Goal: Task Accomplishment & Management: Manage account settings

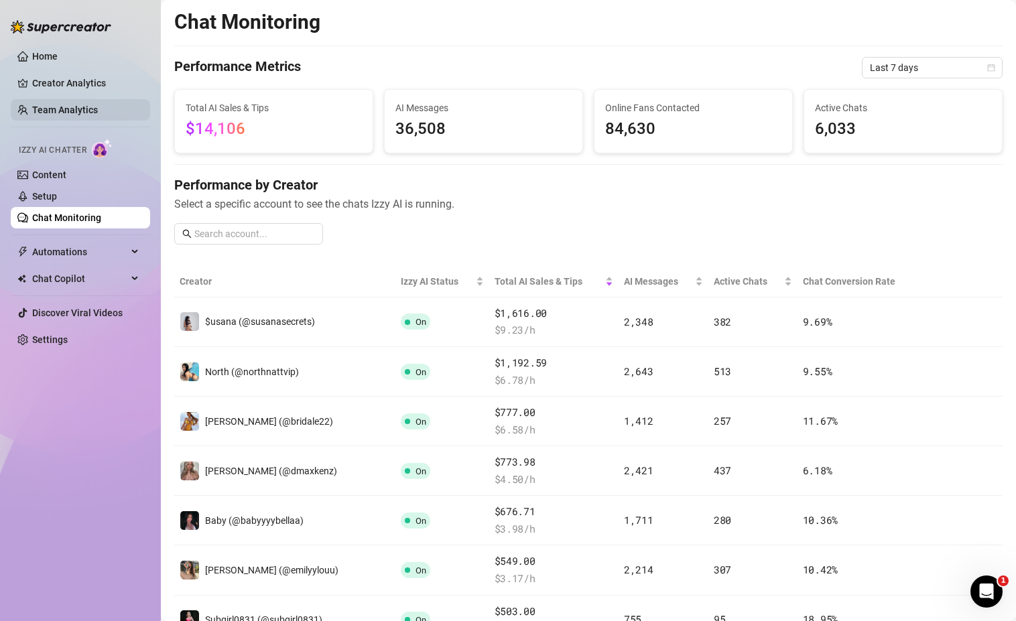
click at [98, 111] on link "Team Analytics" at bounding box center [65, 110] width 66 height 11
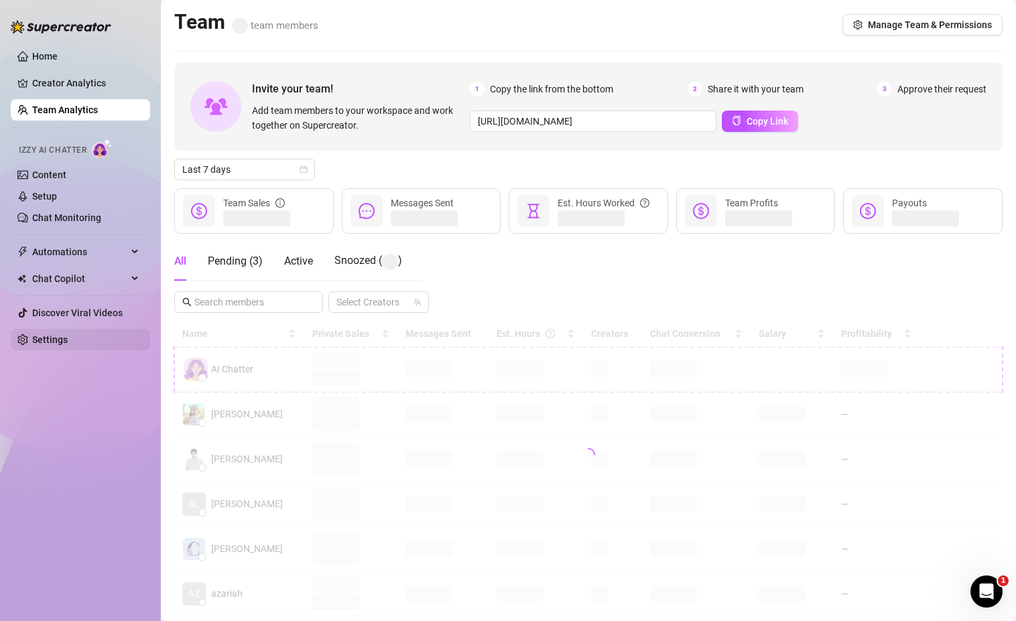
click at [52, 340] on link "Settings" at bounding box center [50, 339] width 36 height 11
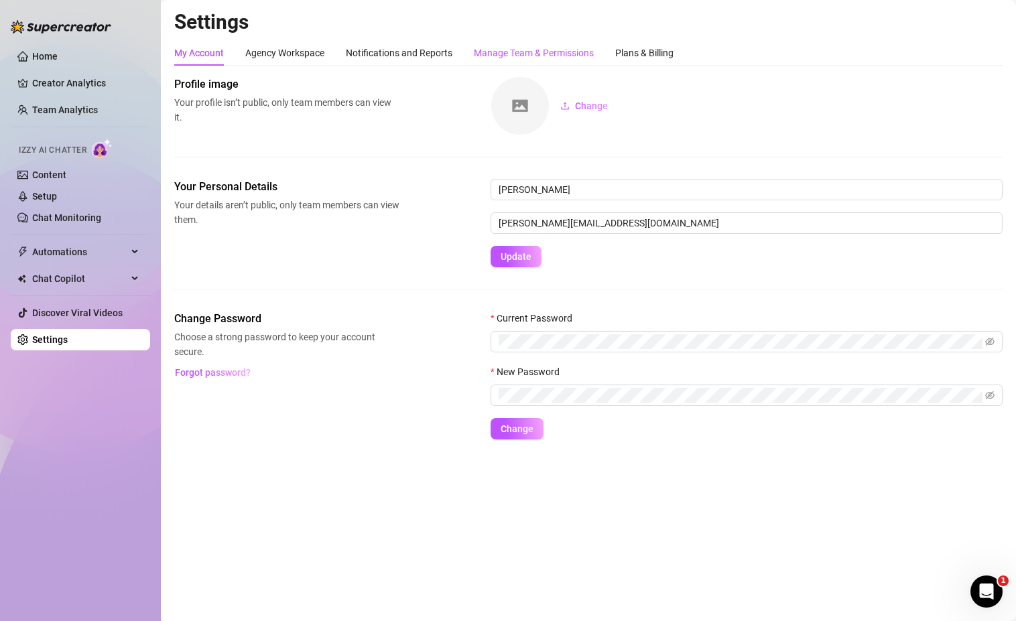
click at [497, 60] on div "Manage Team & Permissions" at bounding box center [534, 53] width 120 height 15
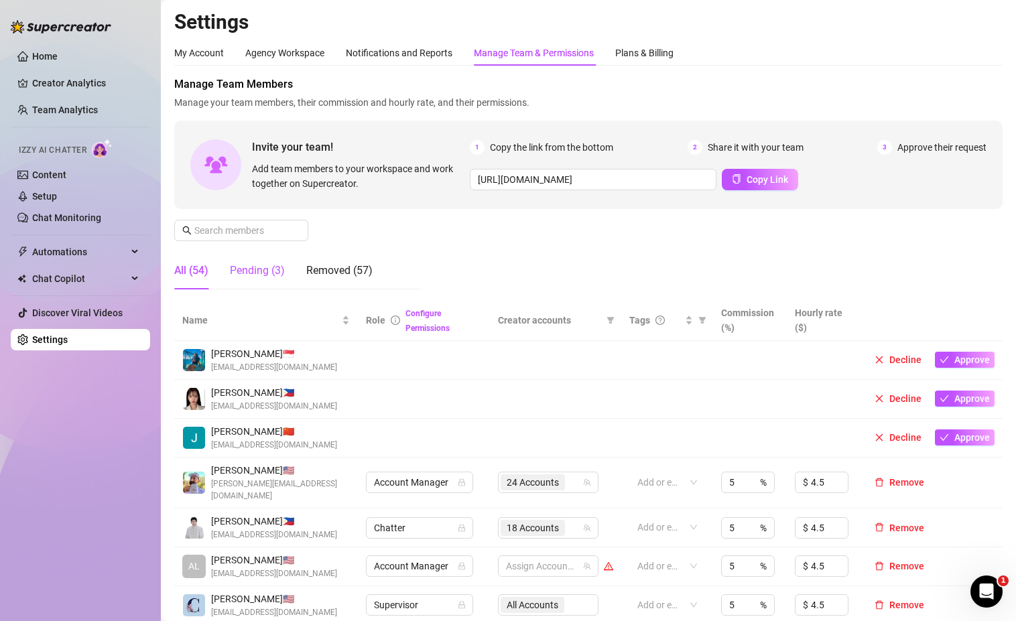
click at [258, 267] on div "Pending (3)" at bounding box center [257, 271] width 55 height 16
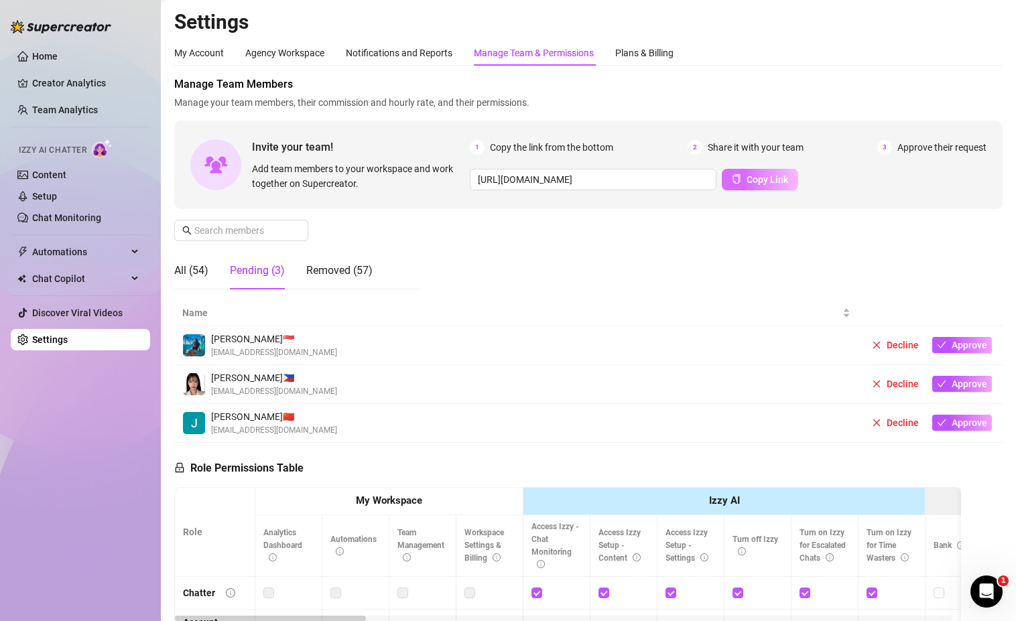
click at [733, 176] on icon "copy" at bounding box center [736, 178] width 7 height 9
click at [194, 285] on div "All (54)" at bounding box center [191, 271] width 34 height 38
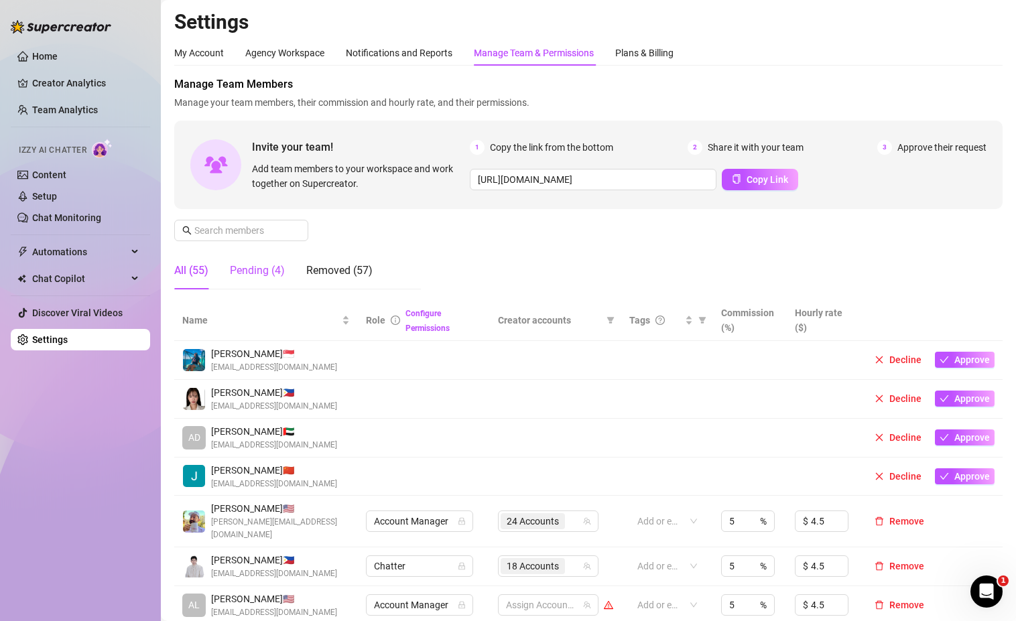
click at [267, 271] on div "Pending (4)" at bounding box center [257, 271] width 55 height 16
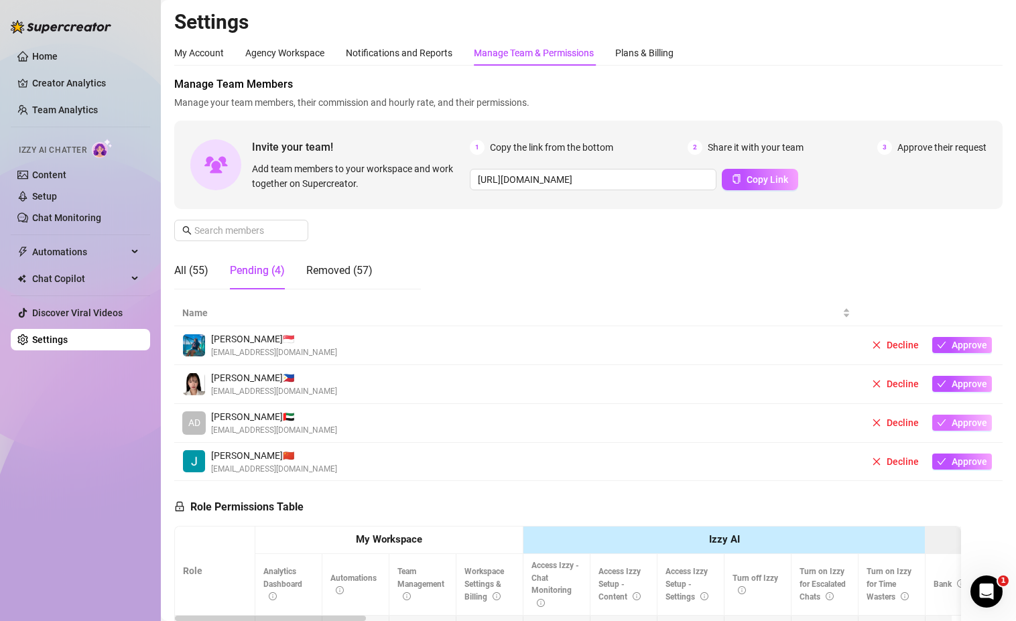
click at [939, 422] on button "Approve" at bounding box center [962, 423] width 60 height 16
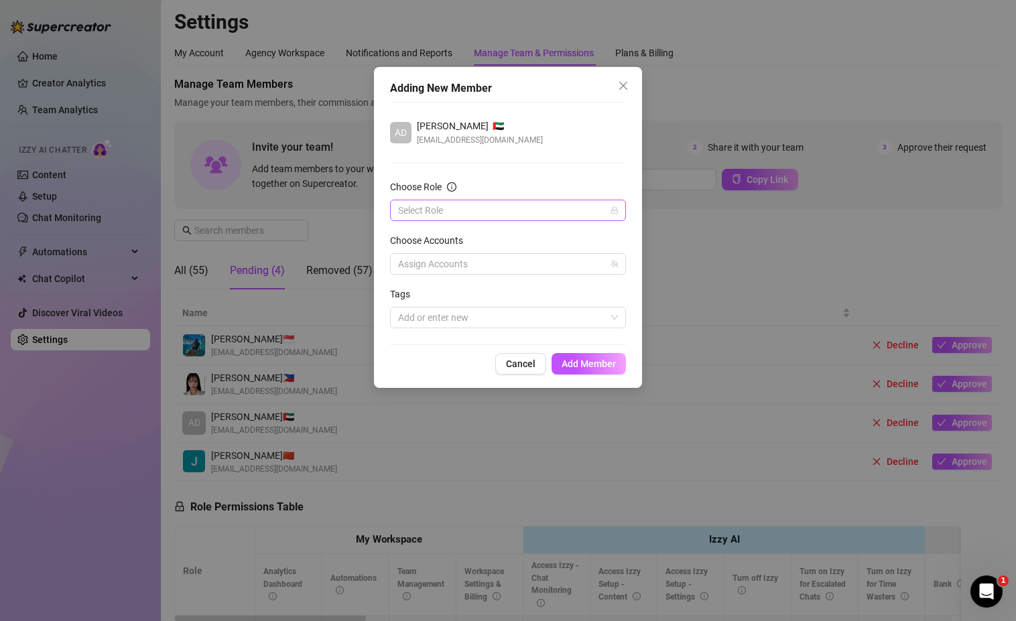
click at [421, 206] on input "Choose Role" at bounding box center [502, 210] width 208 height 20
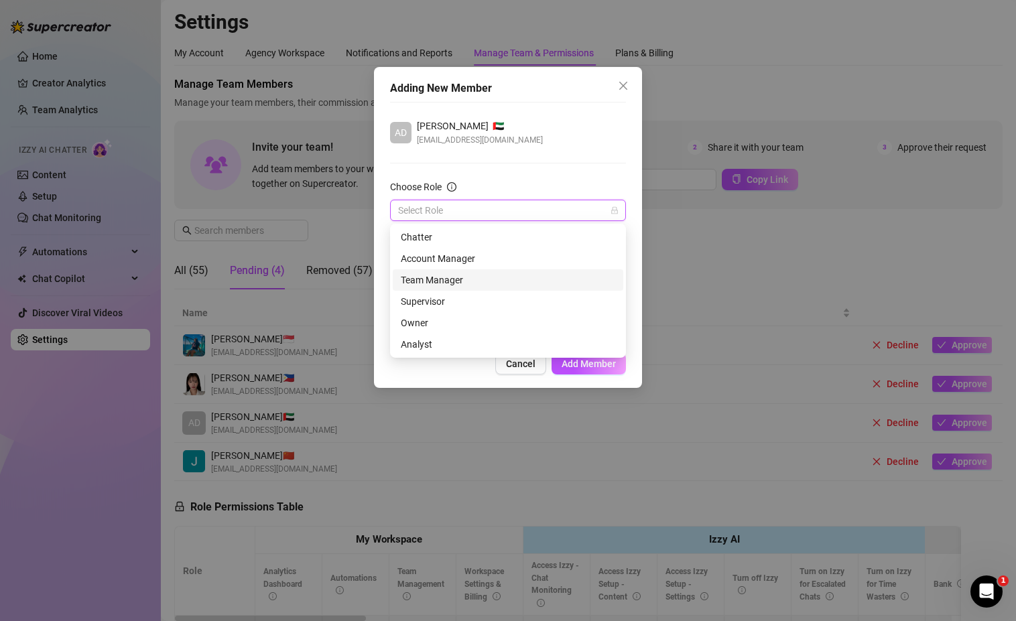
click at [438, 275] on div "Team Manager" at bounding box center [508, 280] width 214 height 15
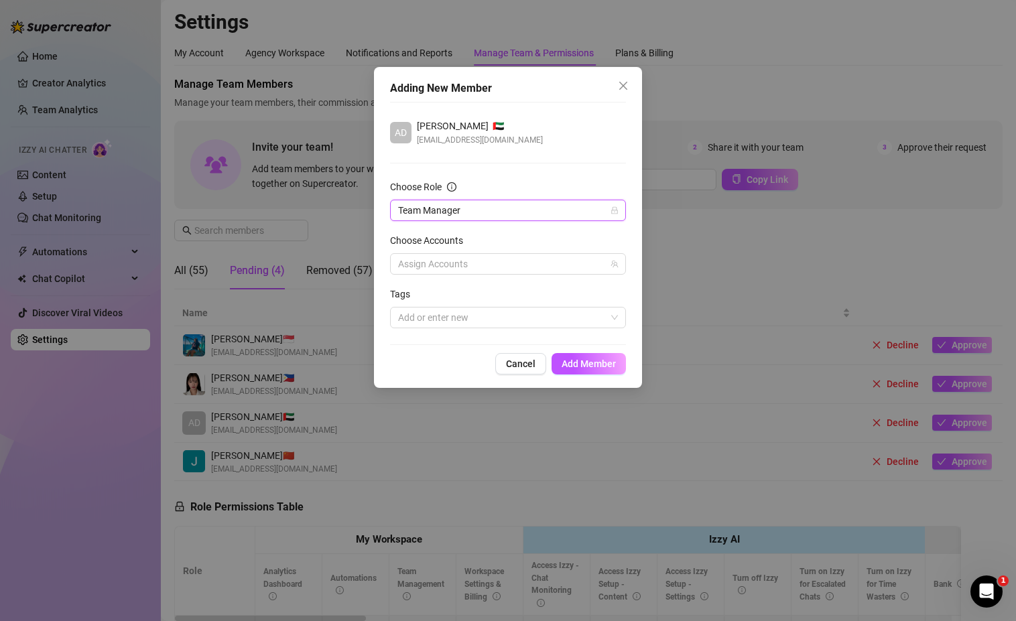
click at [460, 263] on div at bounding box center [501, 264] width 216 height 19
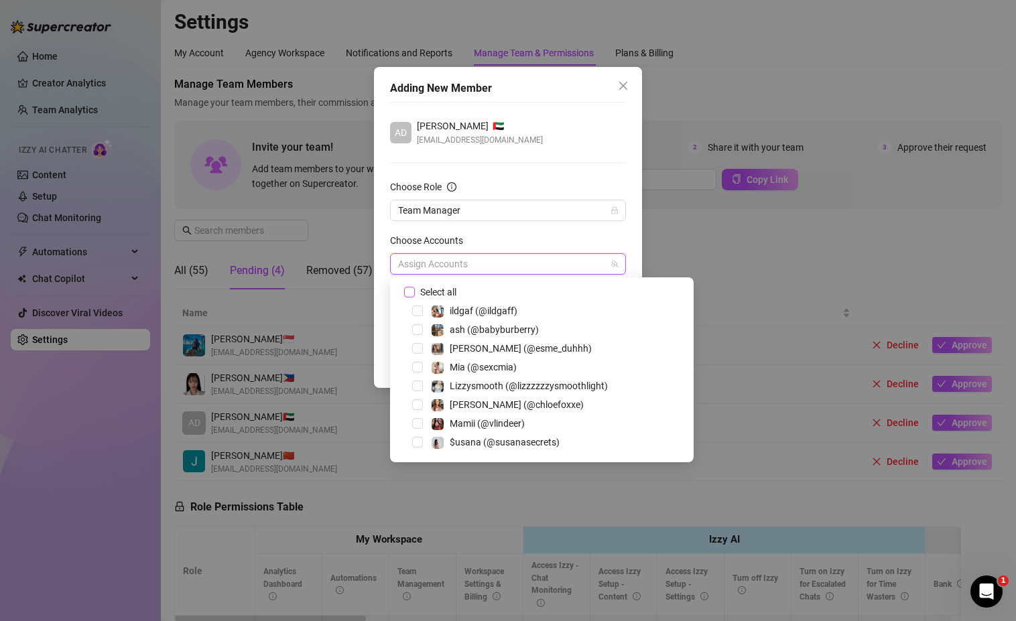
click at [410, 291] on input "Select all" at bounding box center [408, 291] width 9 height 9
checkbox input "true"
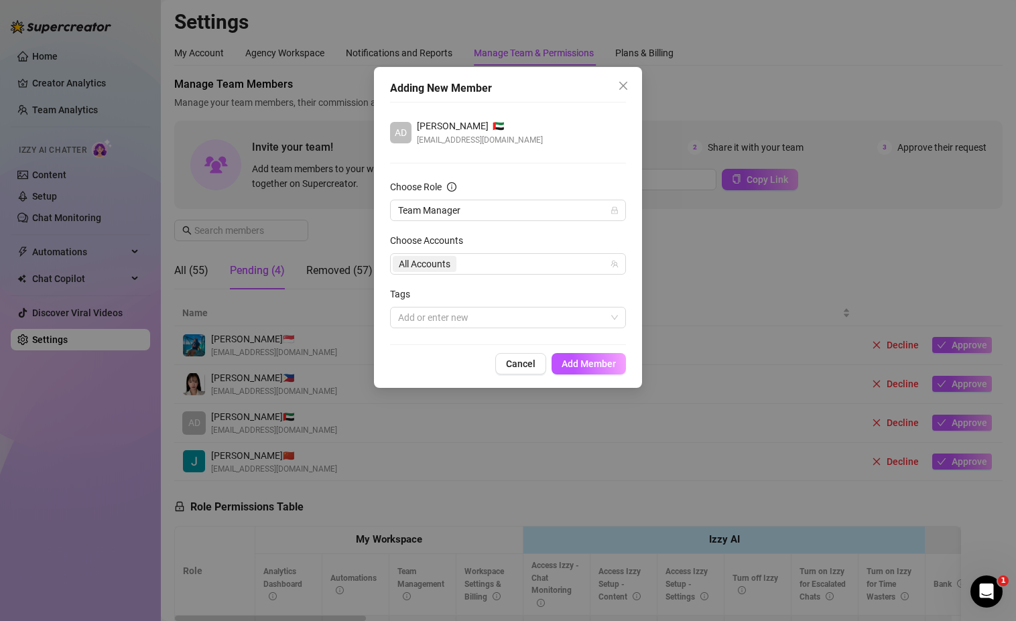
click at [499, 237] on div "Choose Accounts" at bounding box center [508, 243] width 236 height 20
click at [466, 315] on div at bounding box center [501, 317] width 216 height 19
click at [473, 281] on form "Choose Role Team Manager Choose Accounts All Accounts Tags Add or enter new" at bounding box center [508, 254] width 236 height 149
click at [588, 363] on span "Add Member" at bounding box center [589, 364] width 54 height 11
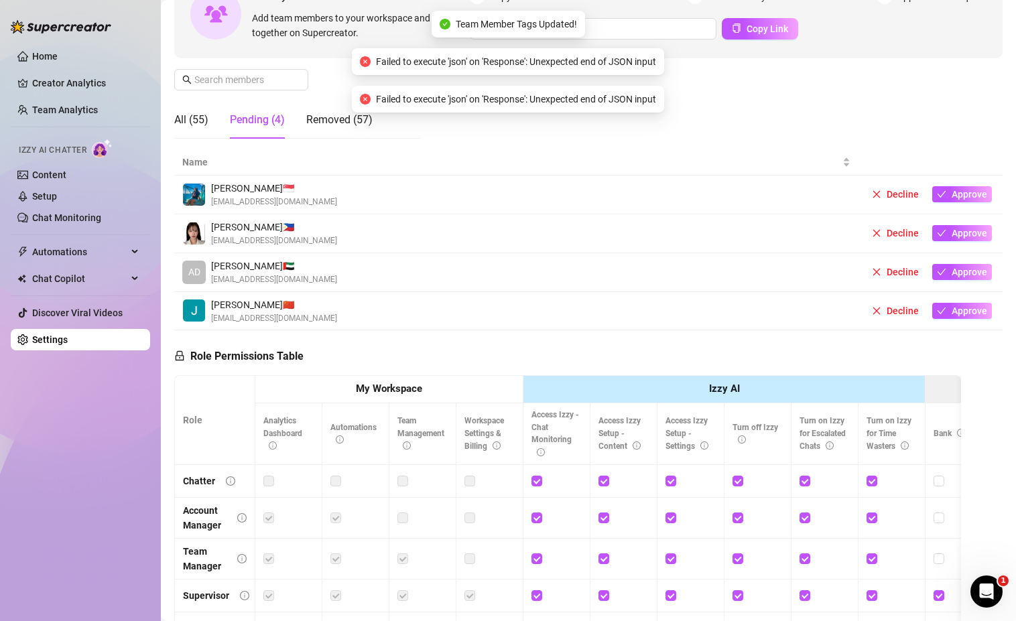
scroll to position [307, 0]
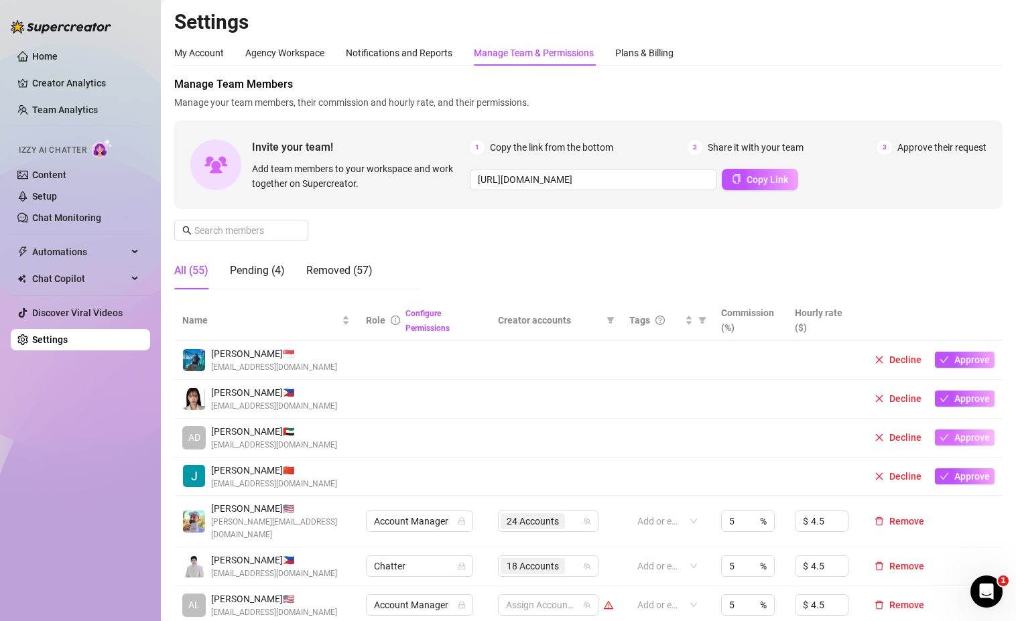
click at [939, 442] on span "button" at bounding box center [943, 437] width 9 height 11
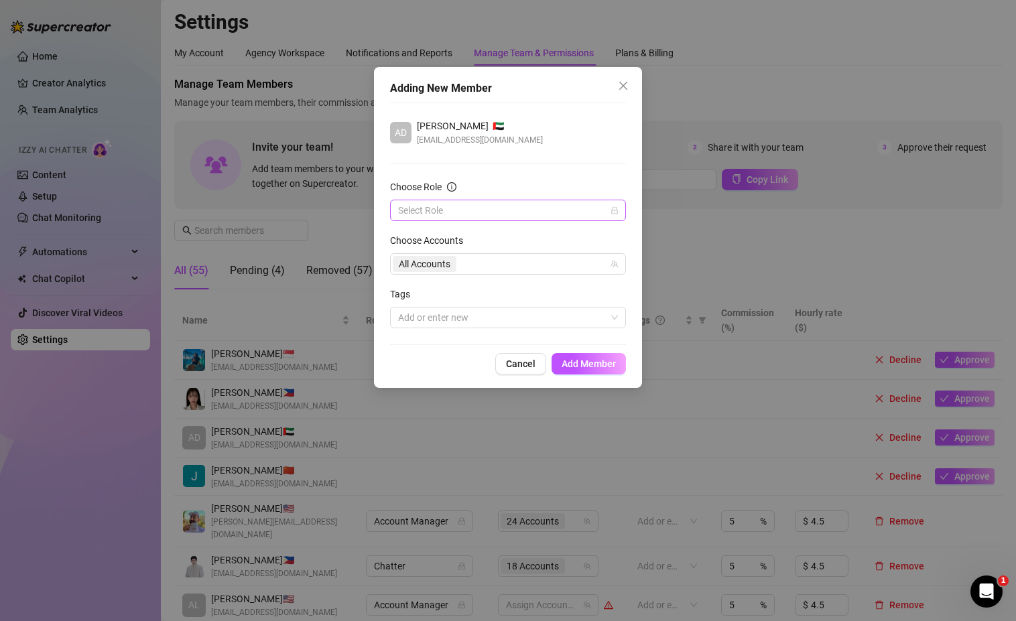
click at [454, 207] on input "Choose Role" at bounding box center [502, 210] width 208 height 20
click at [418, 285] on div "Team Manager" at bounding box center [508, 280] width 214 height 15
click at [606, 371] on button "Add Member" at bounding box center [589, 363] width 74 height 21
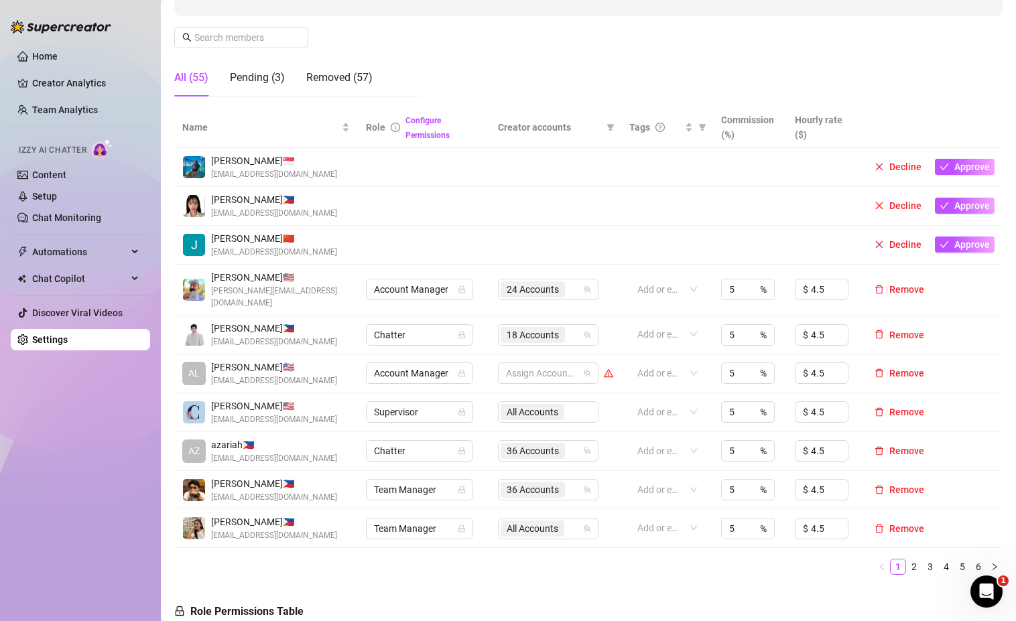
scroll to position [210, 0]
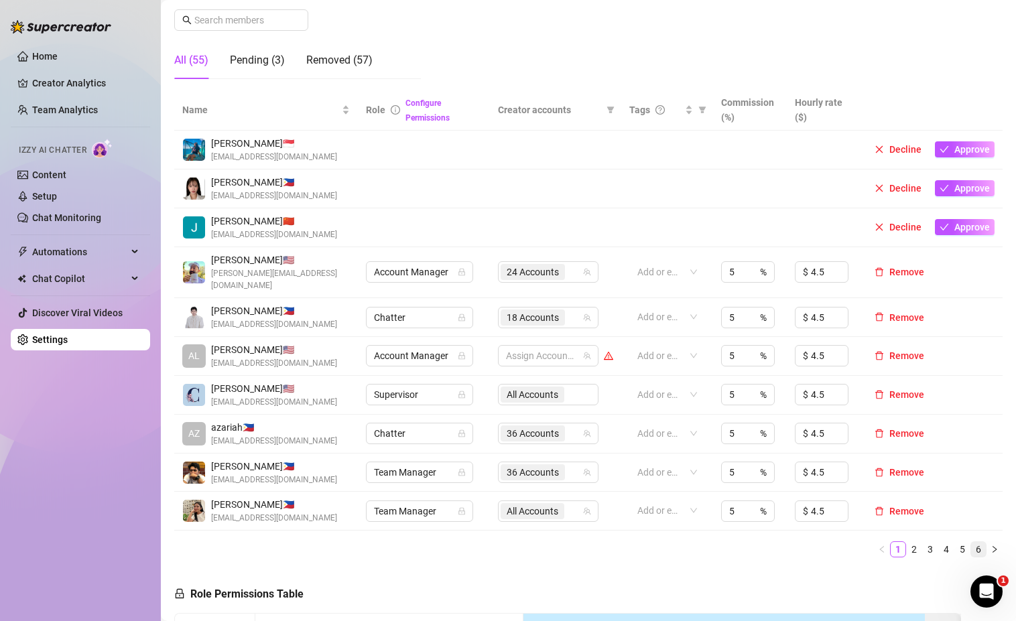
click at [971, 547] on link "6" at bounding box center [978, 549] width 15 height 15
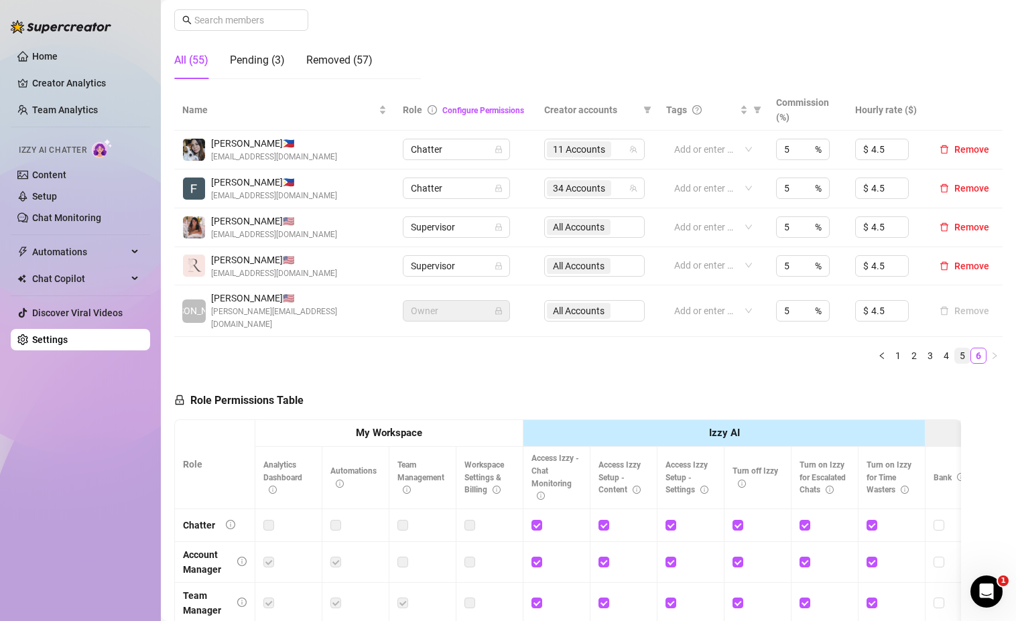
click at [955, 348] on link "5" at bounding box center [962, 355] width 15 height 15
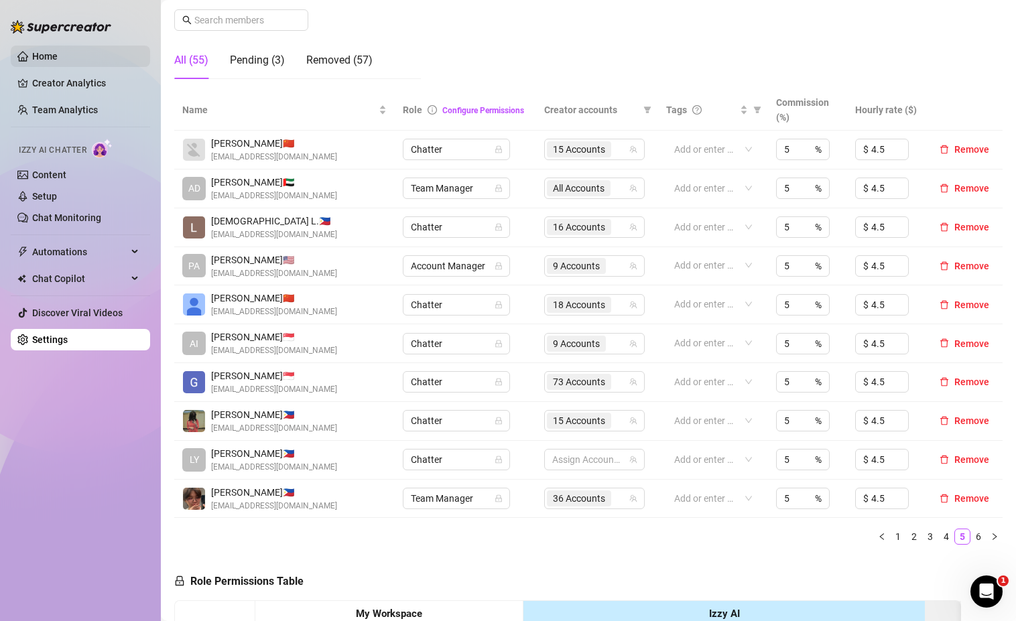
click at [47, 59] on link "Home" at bounding box center [44, 56] width 25 height 11
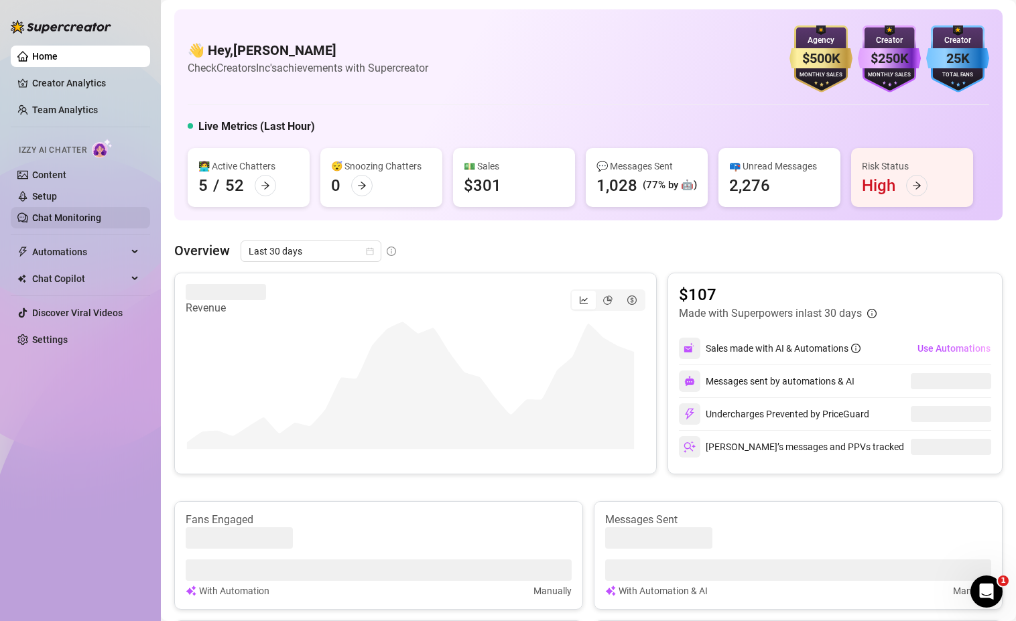
click at [59, 217] on link "Chat Monitoring" at bounding box center [66, 217] width 69 height 11
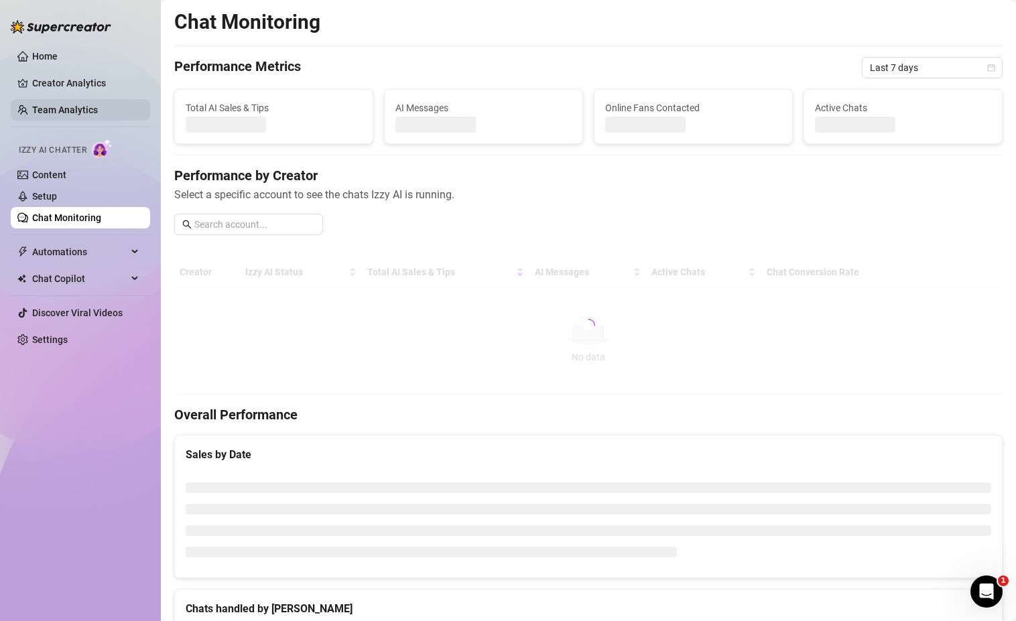
click at [64, 111] on link "Team Analytics" at bounding box center [65, 110] width 66 height 11
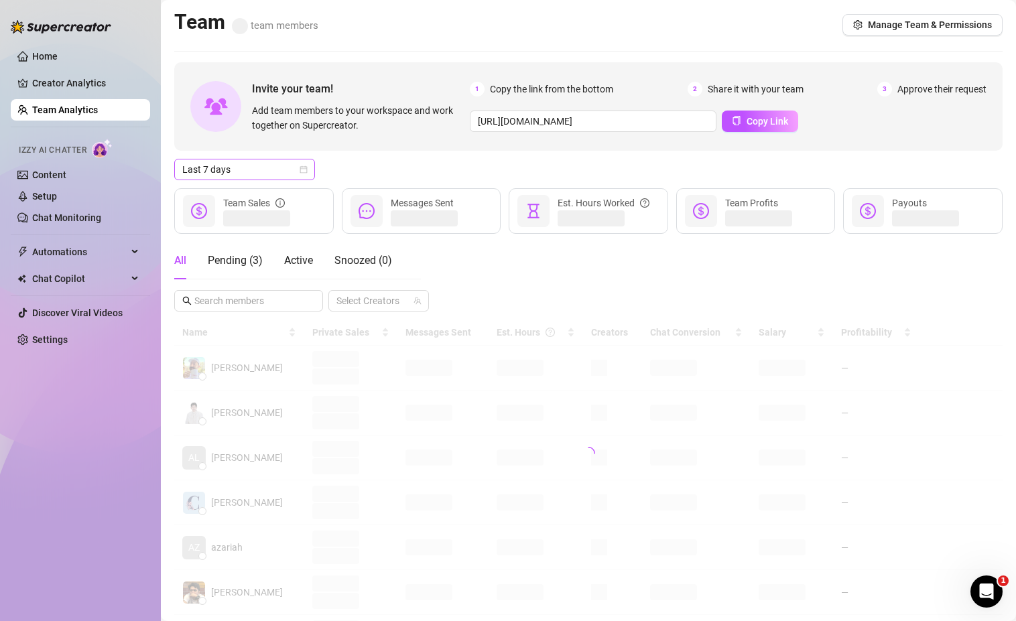
click at [282, 169] on span "Last 7 days" at bounding box center [244, 169] width 125 height 20
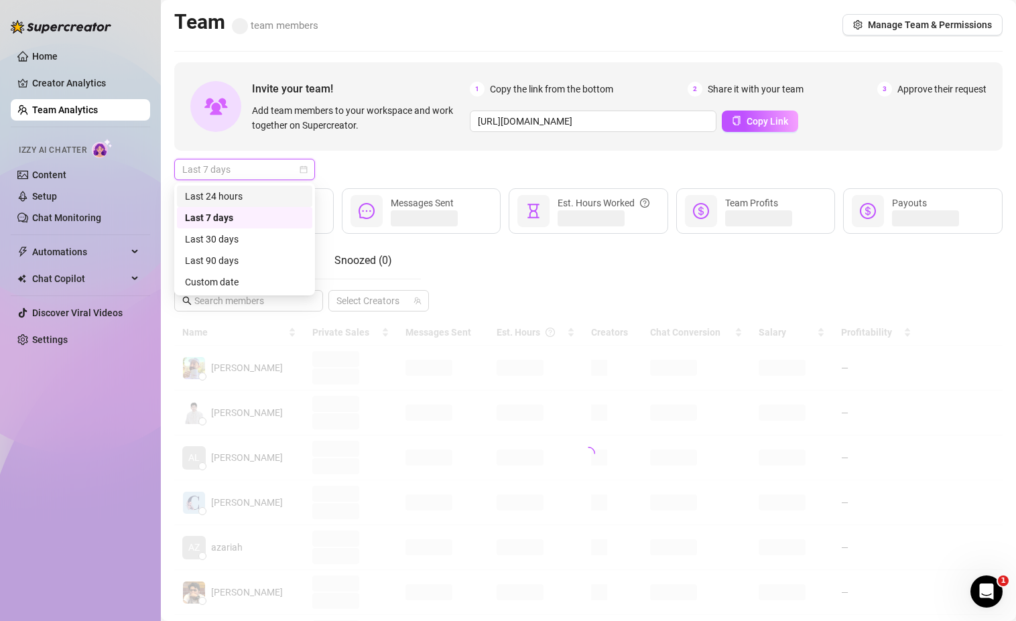
click at [226, 202] on div "Last 24 hours" at bounding box center [244, 196] width 119 height 15
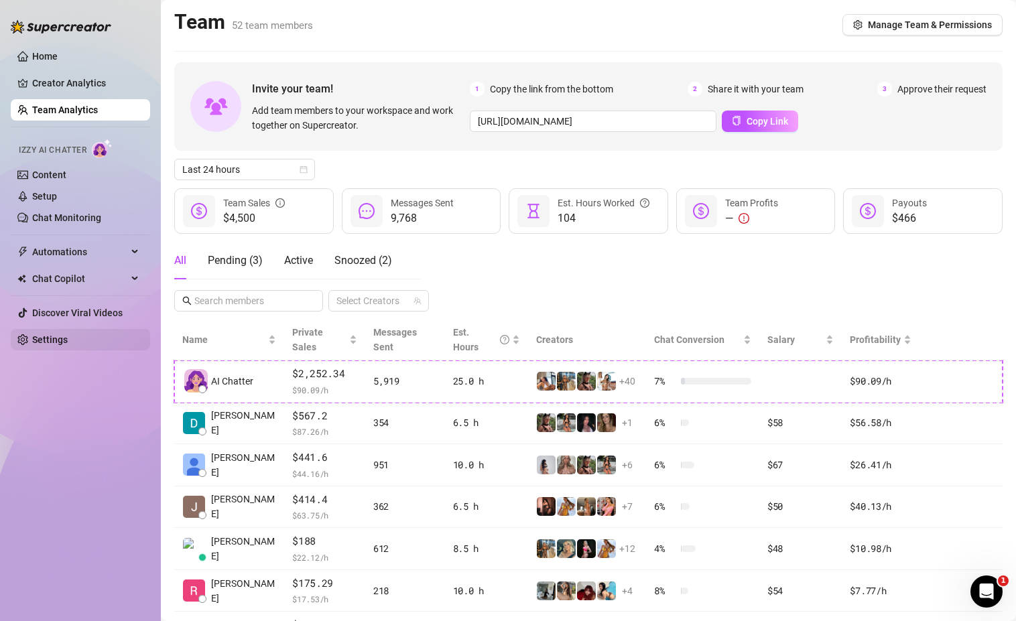
click at [47, 338] on link "Settings" at bounding box center [50, 339] width 36 height 11
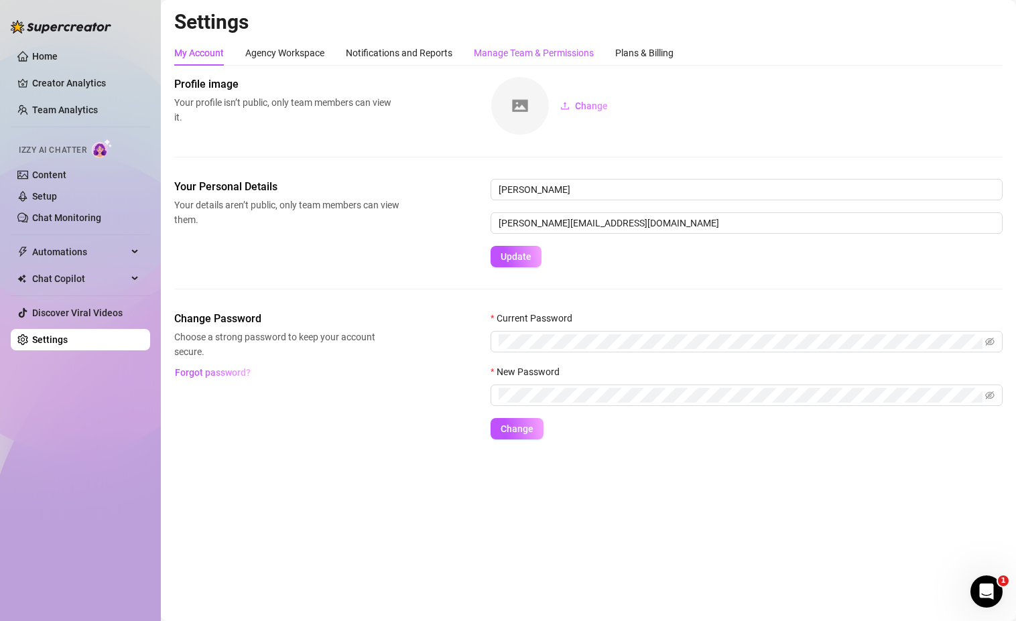
click at [497, 51] on div "Manage Team & Permissions" at bounding box center [534, 53] width 120 height 15
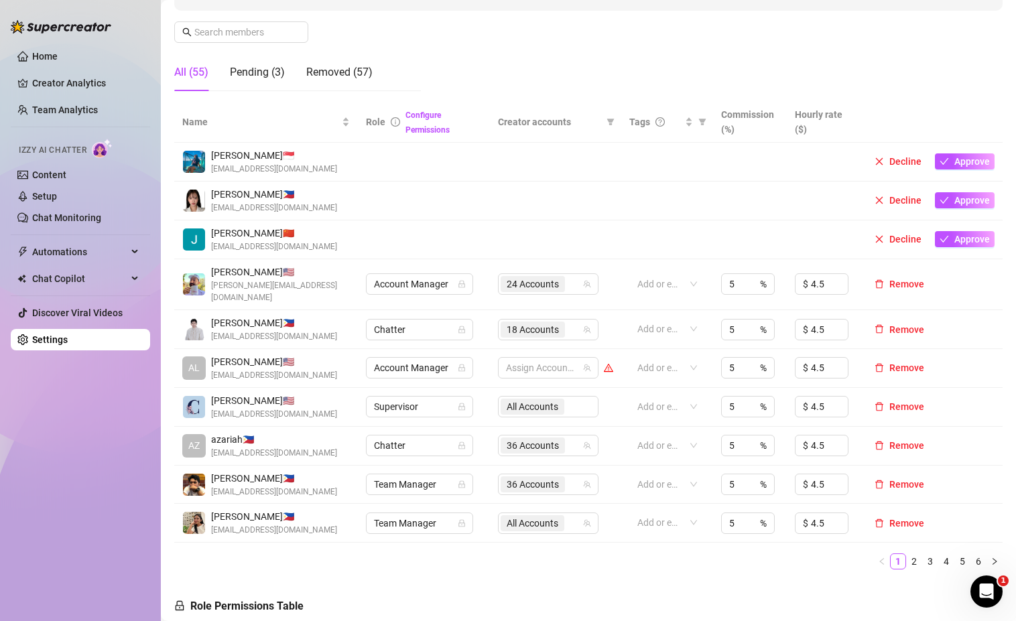
scroll to position [504, 0]
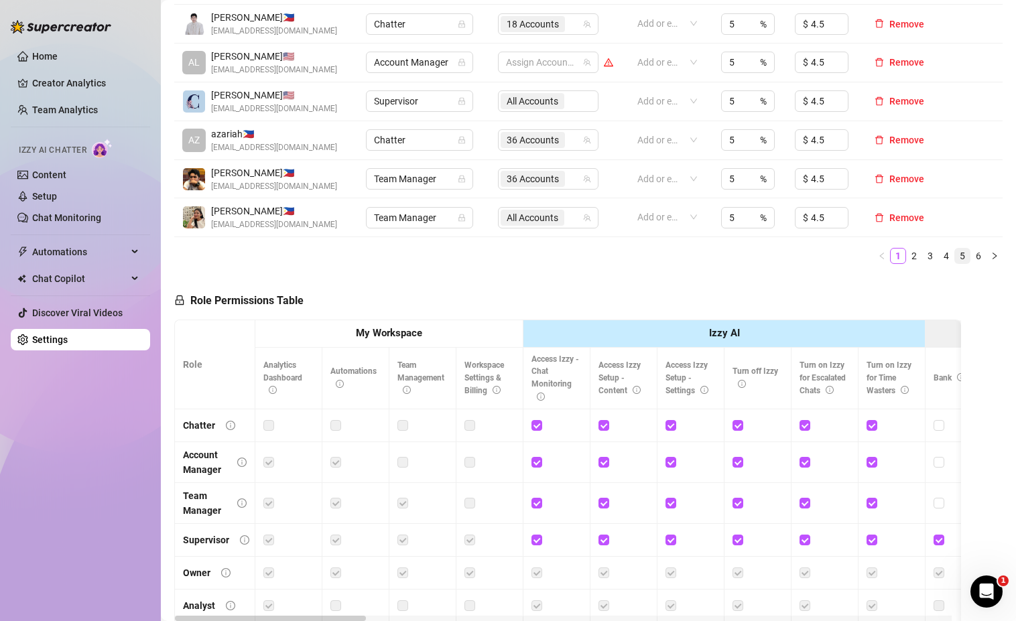
click at [955, 251] on link "5" at bounding box center [962, 256] width 15 height 15
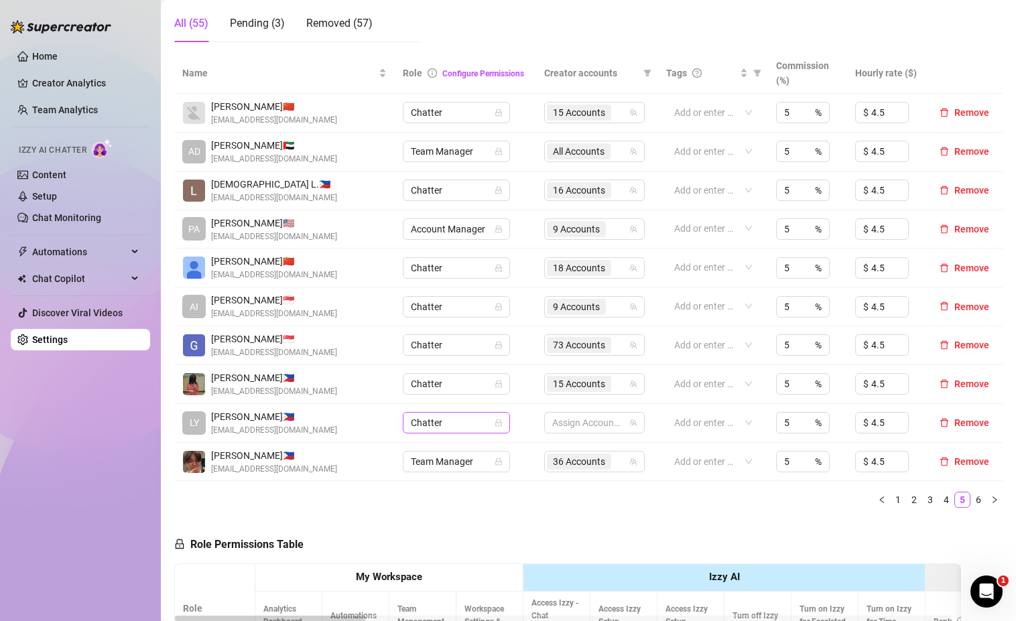
scroll to position [230, 0]
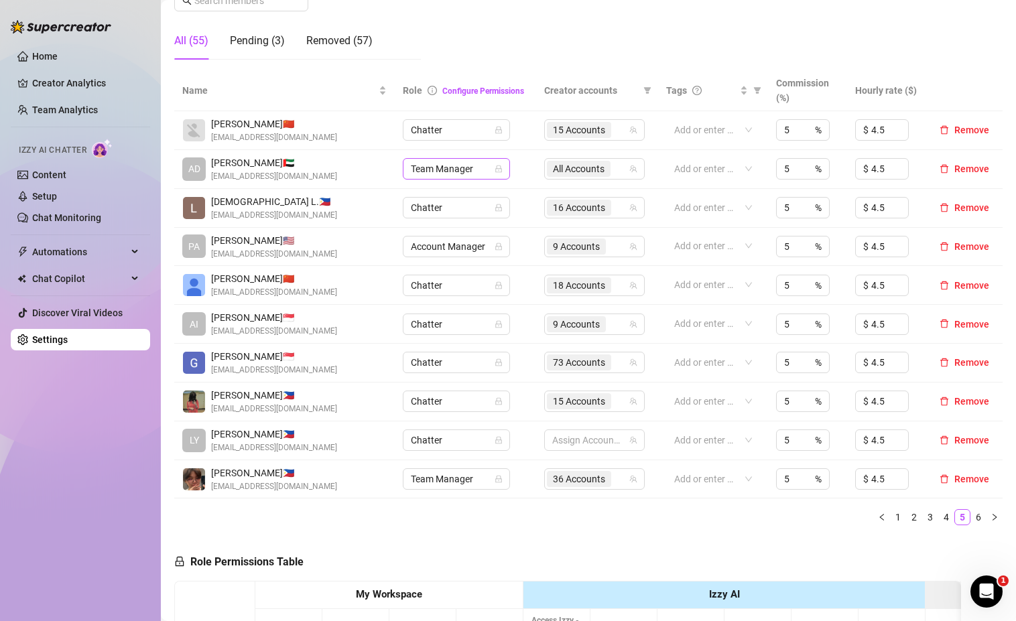
click at [487, 168] on span "Team Manager" at bounding box center [456, 169] width 91 height 20
click at [450, 259] on div "Supervisor" at bounding box center [453, 260] width 86 height 15
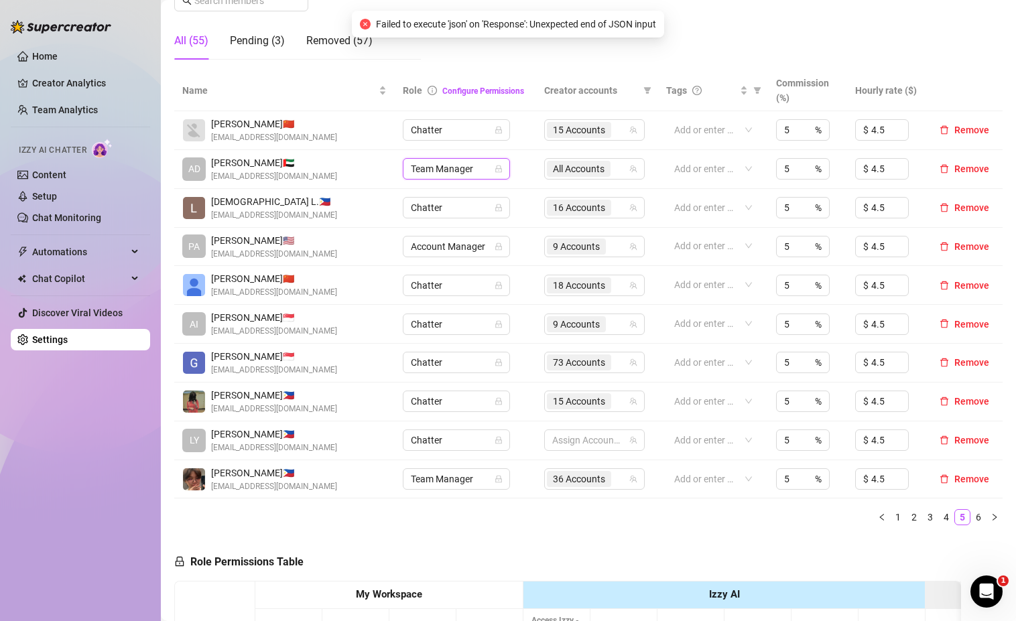
scroll to position [162, 0]
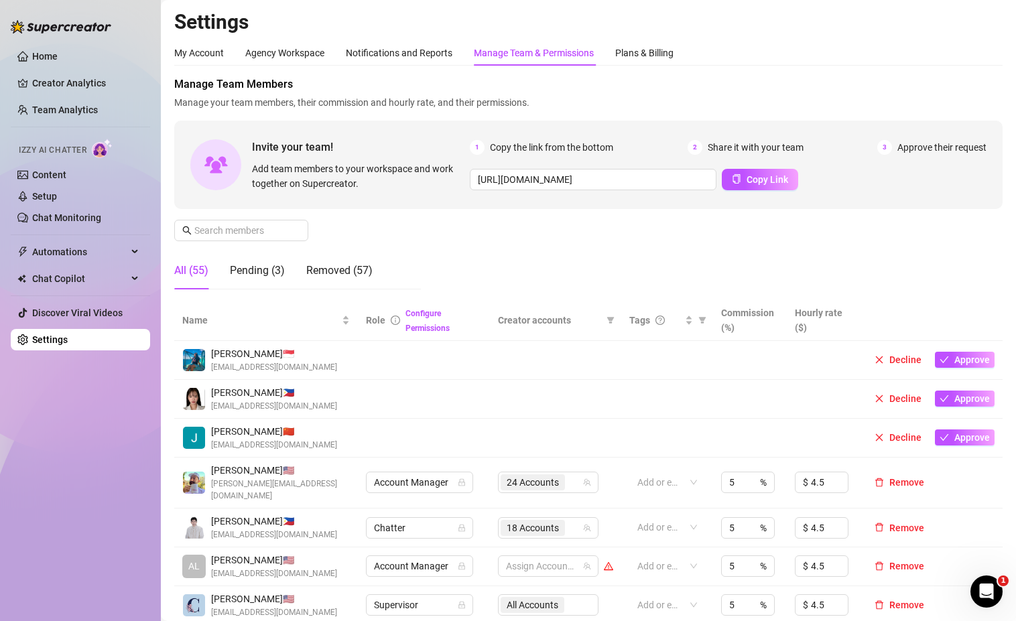
click at [426, 234] on div "Manage Team Members Manage your team members, their commission and hourly rate,…" at bounding box center [588, 188] width 828 height 224
